Goal: Task Accomplishment & Management: Manage account settings

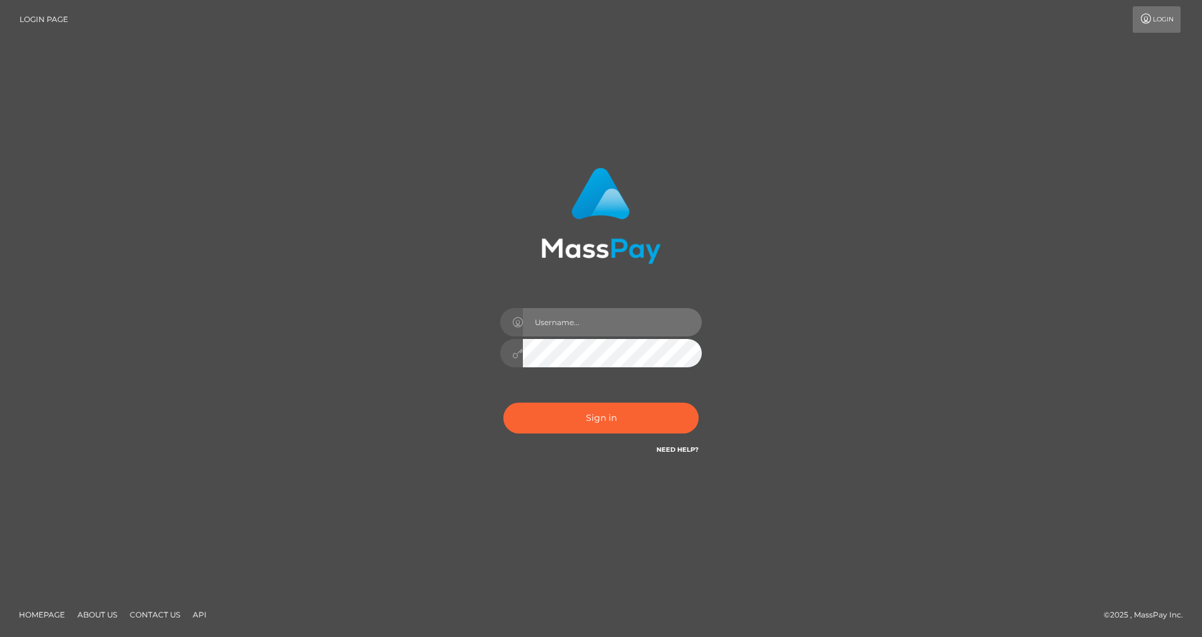
click at [581, 336] on input "text" at bounding box center [612, 322] width 179 height 28
type input "cris.silversocial"
click at [541, 431] on button "Sign in" at bounding box center [600, 418] width 195 height 31
click at [583, 318] on input "text" at bounding box center [612, 322] width 179 height 28
type input "cris.silversocial"
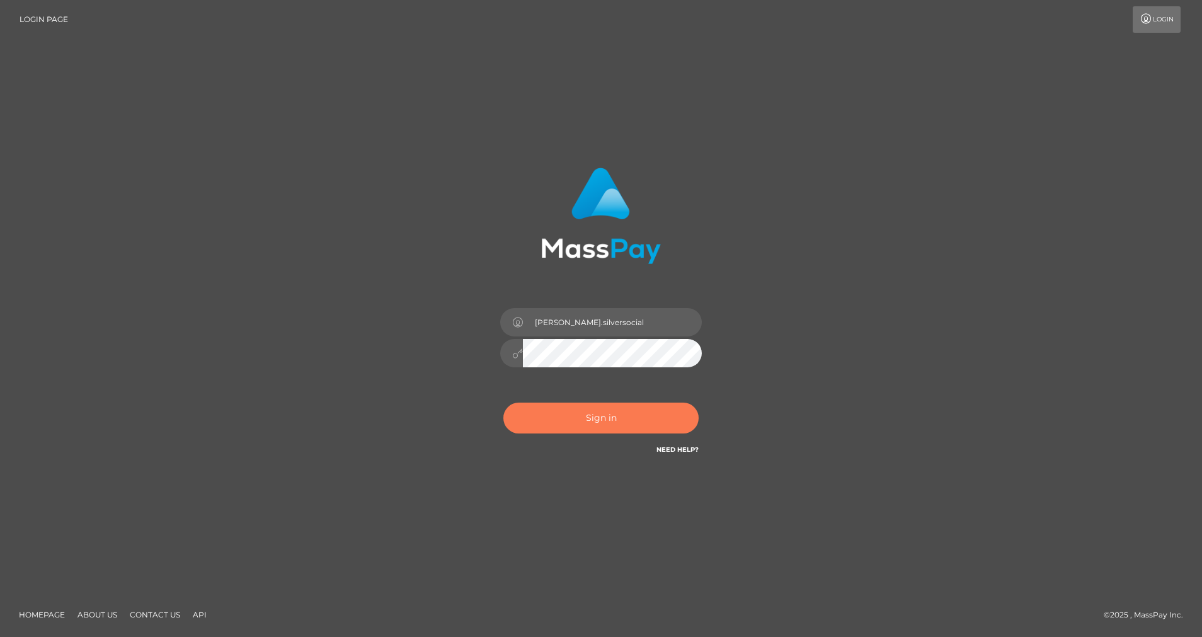
click at [556, 415] on button "Sign in" at bounding box center [600, 418] width 195 height 31
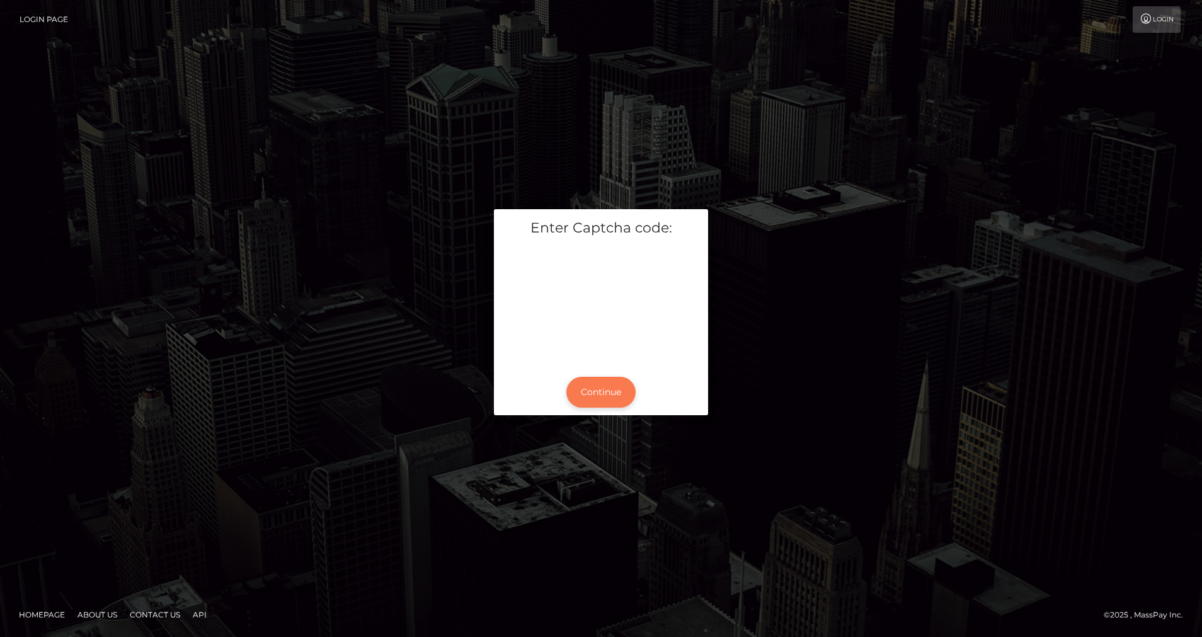
click at [606, 388] on button "Continue" at bounding box center [600, 392] width 69 height 31
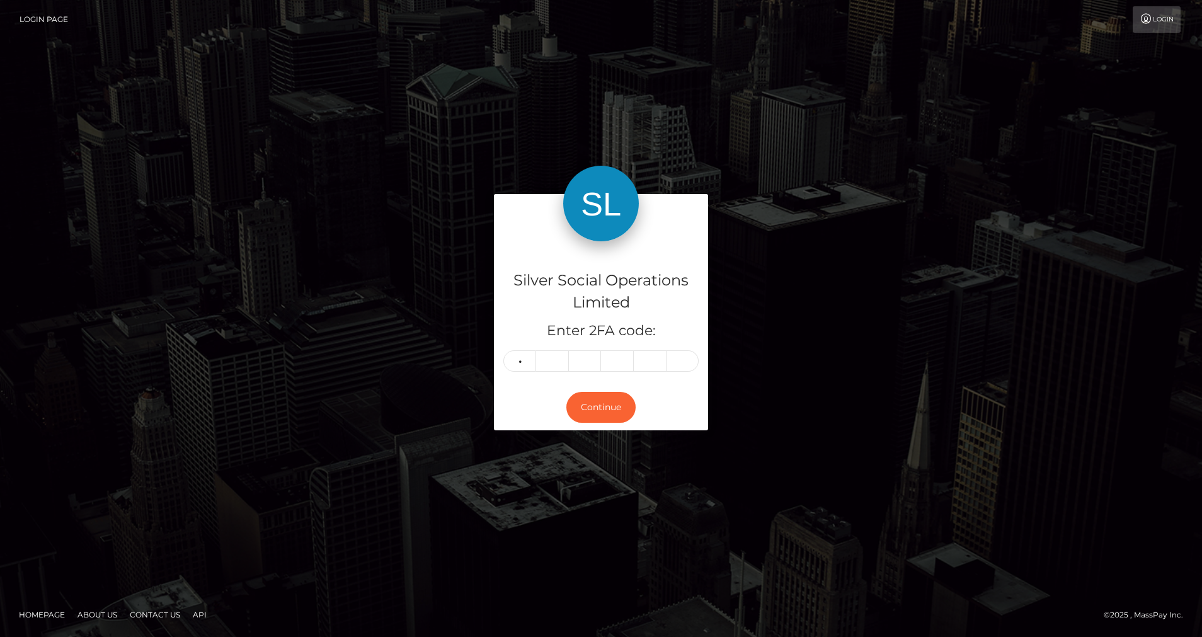
type input "3"
type input "5"
type input "6"
type input "9"
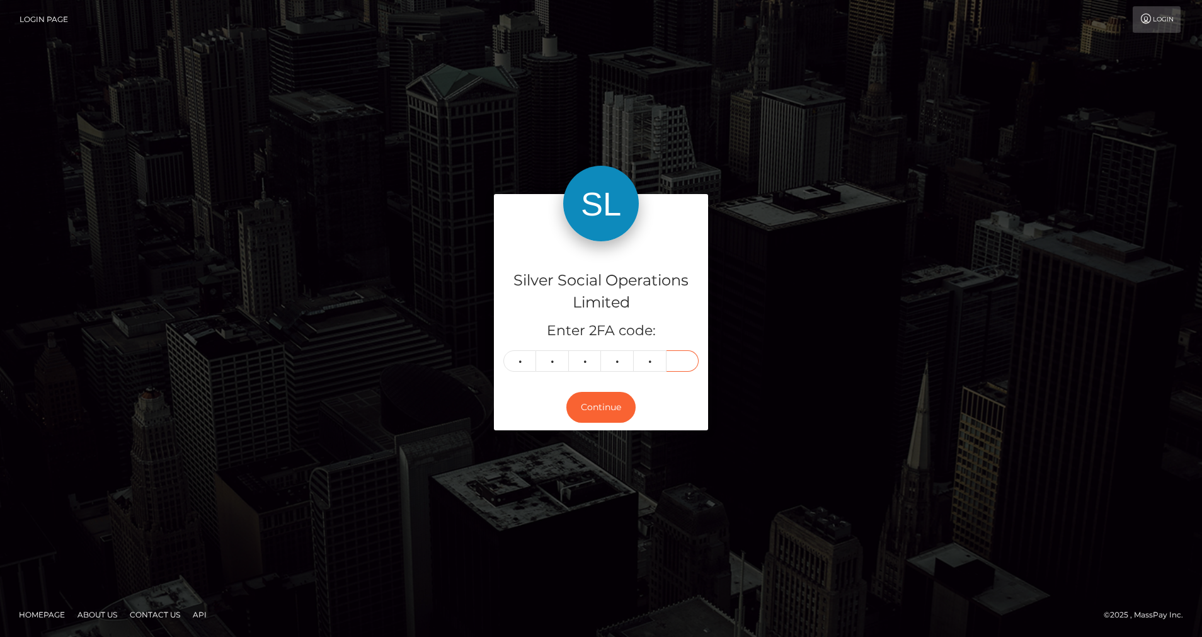
type input "7"
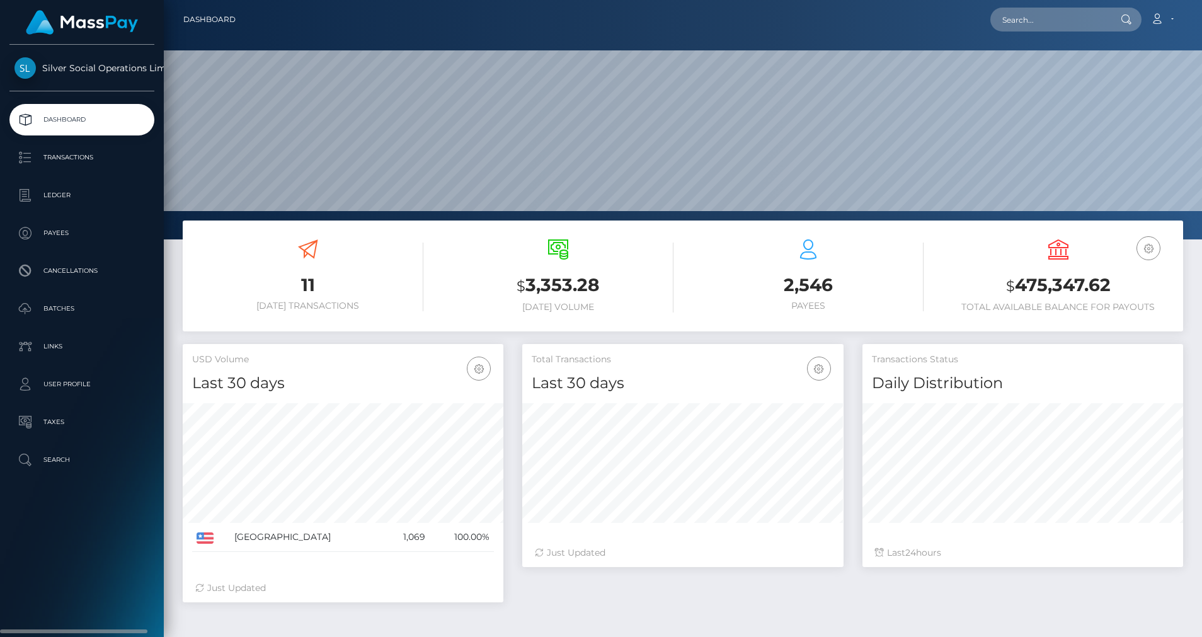
scroll to position [224, 321]
click at [84, 192] on p "Ledger" at bounding box center [81, 195] width 135 height 19
